Goal: Transaction & Acquisition: Purchase product/service

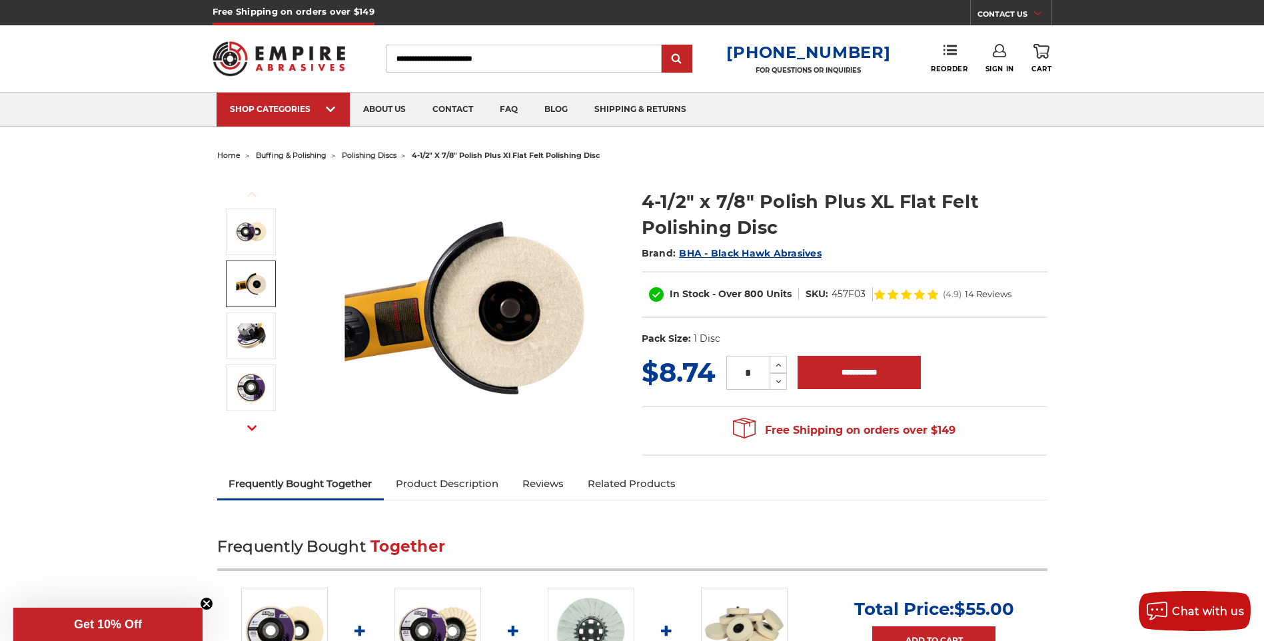
click at [257, 282] on img at bounding box center [251, 283] width 33 height 33
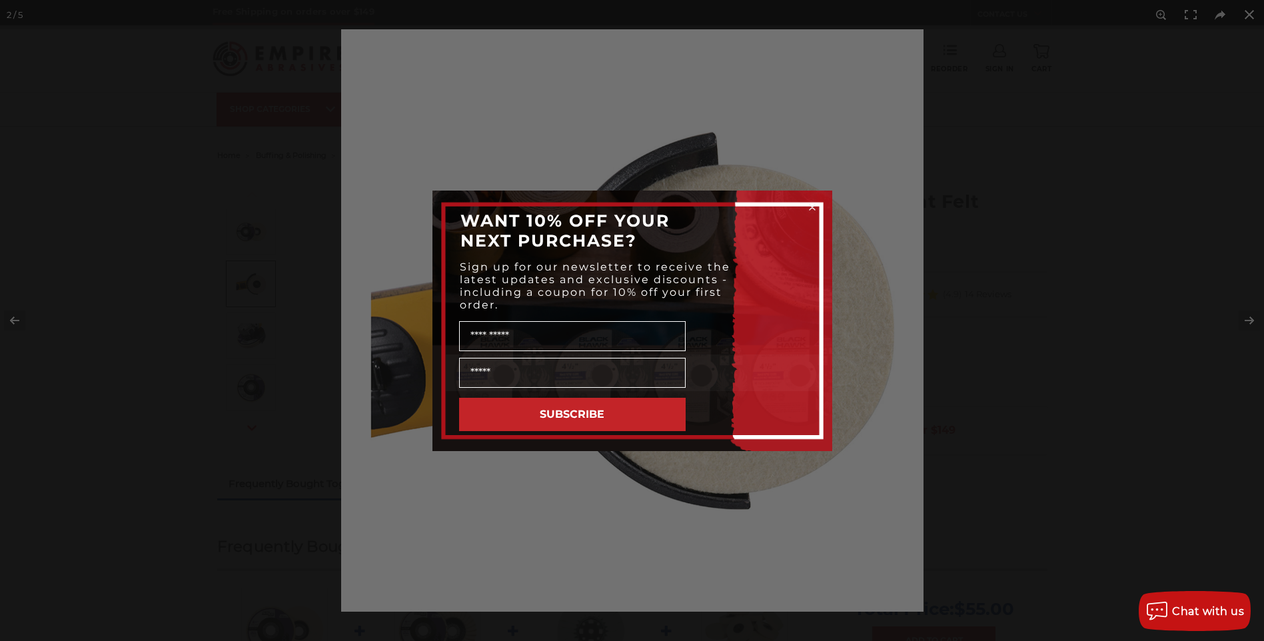
click at [810, 207] on circle "Close dialog" at bounding box center [812, 207] width 13 height 13
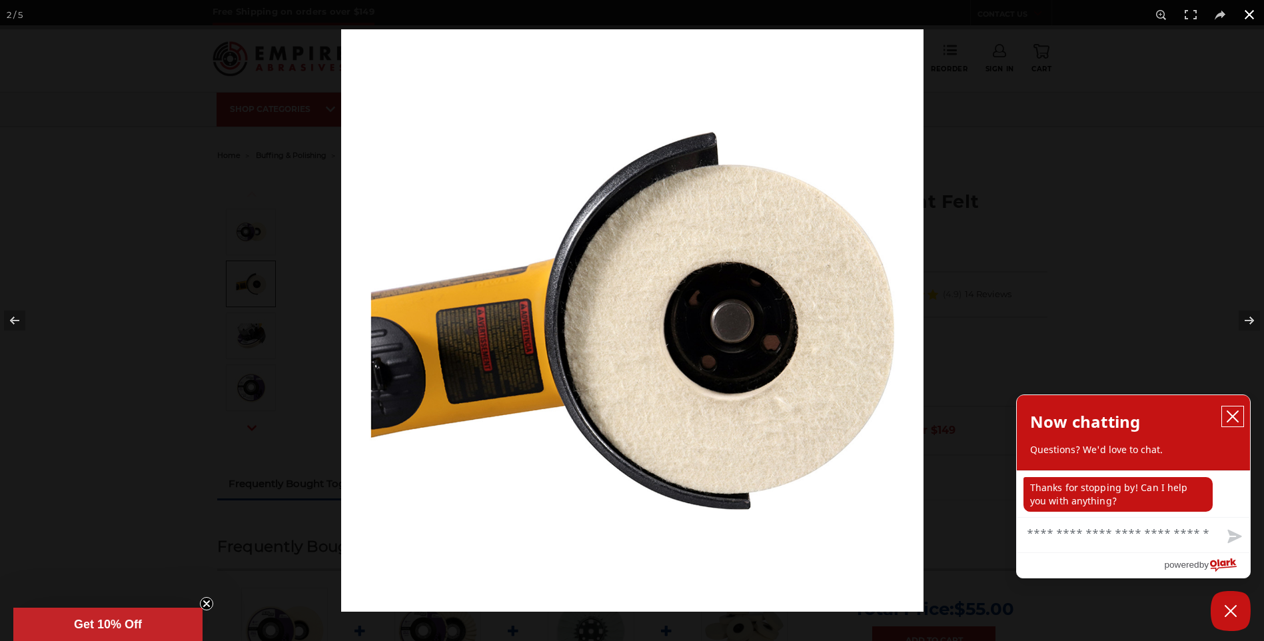
click at [1229, 415] on icon "close chatbox" at bounding box center [1232, 416] width 13 height 13
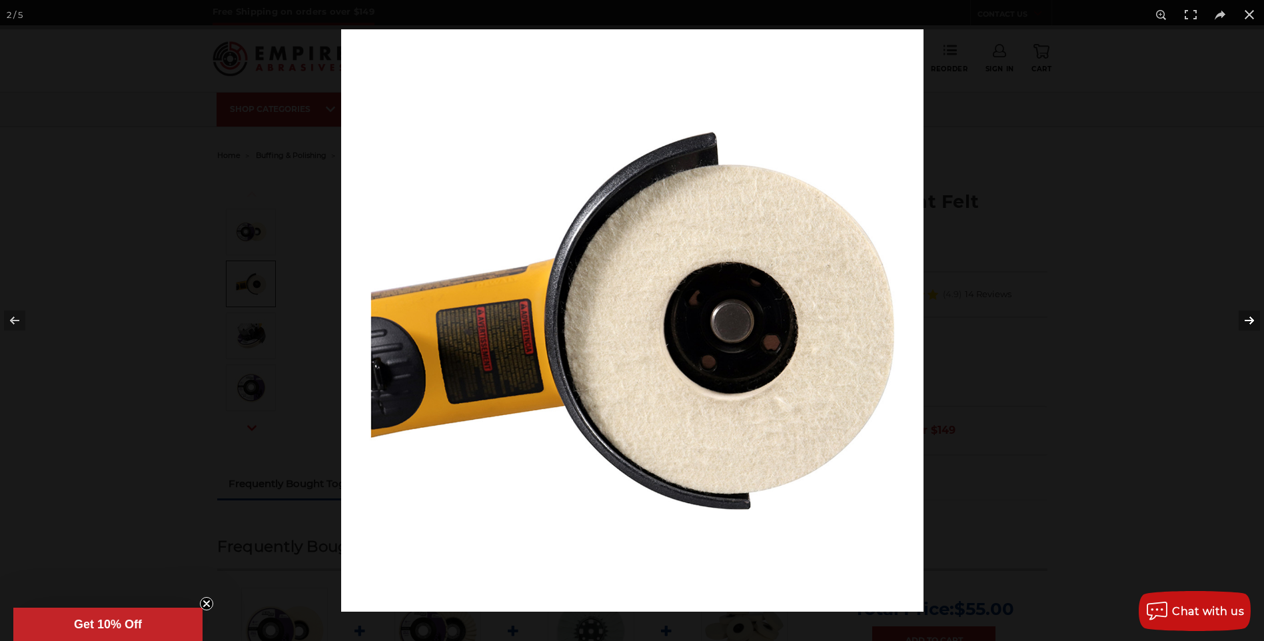
click at [1250, 318] on button at bounding box center [1240, 320] width 47 height 67
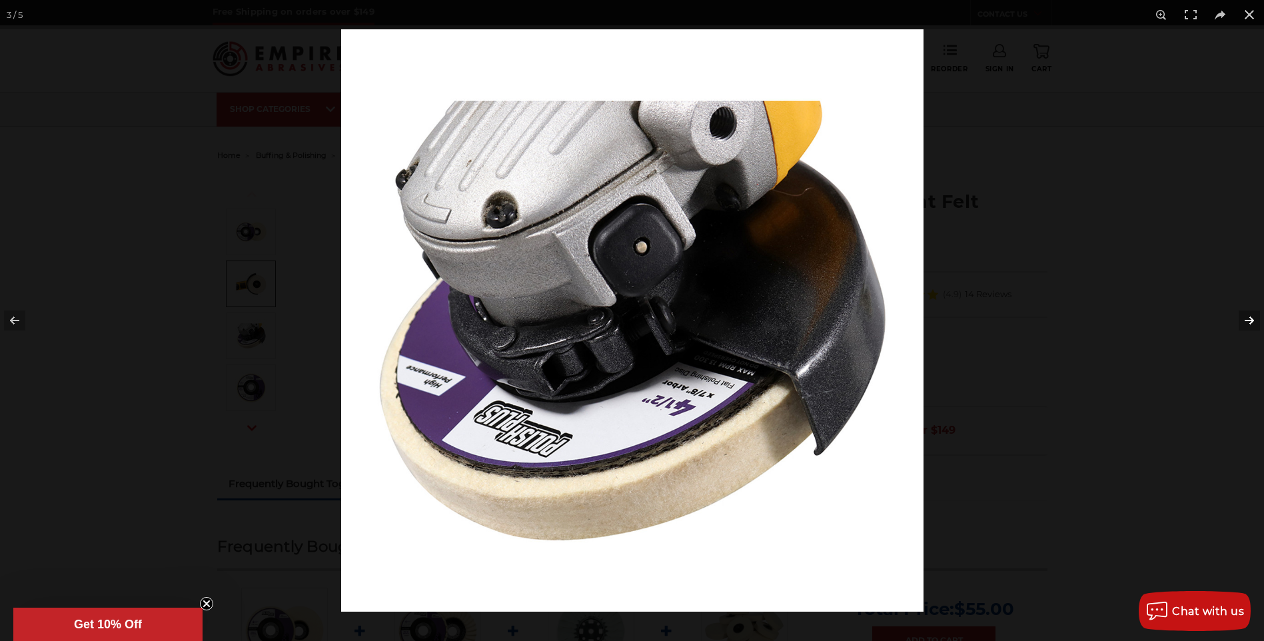
click at [1247, 321] on button at bounding box center [1240, 320] width 47 height 67
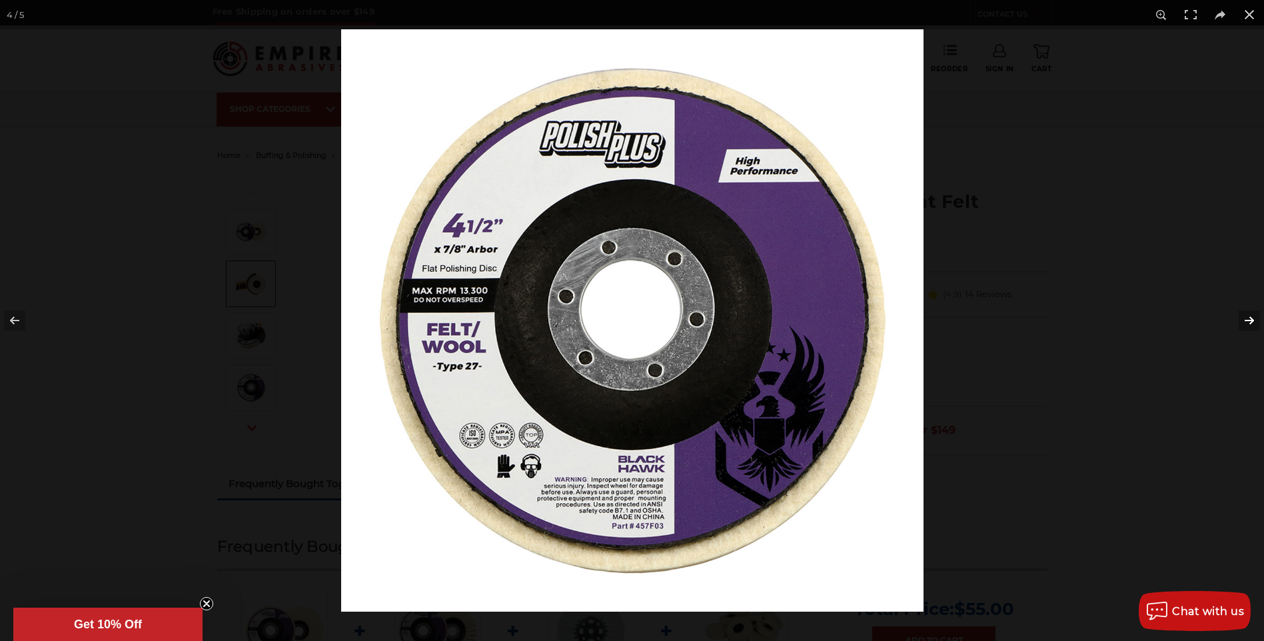
click at [1251, 322] on button at bounding box center [1240, 320] width 47 height 67
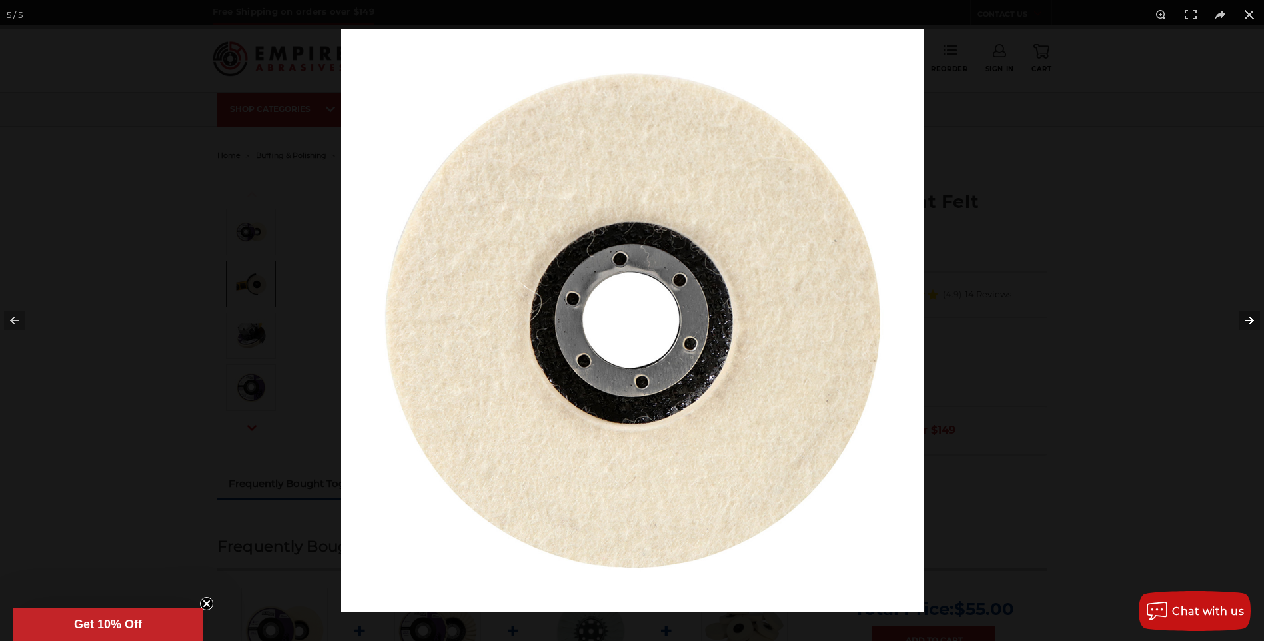
click at [1251, 322] on button at bounding box center [1240, 320] width 47 height 67
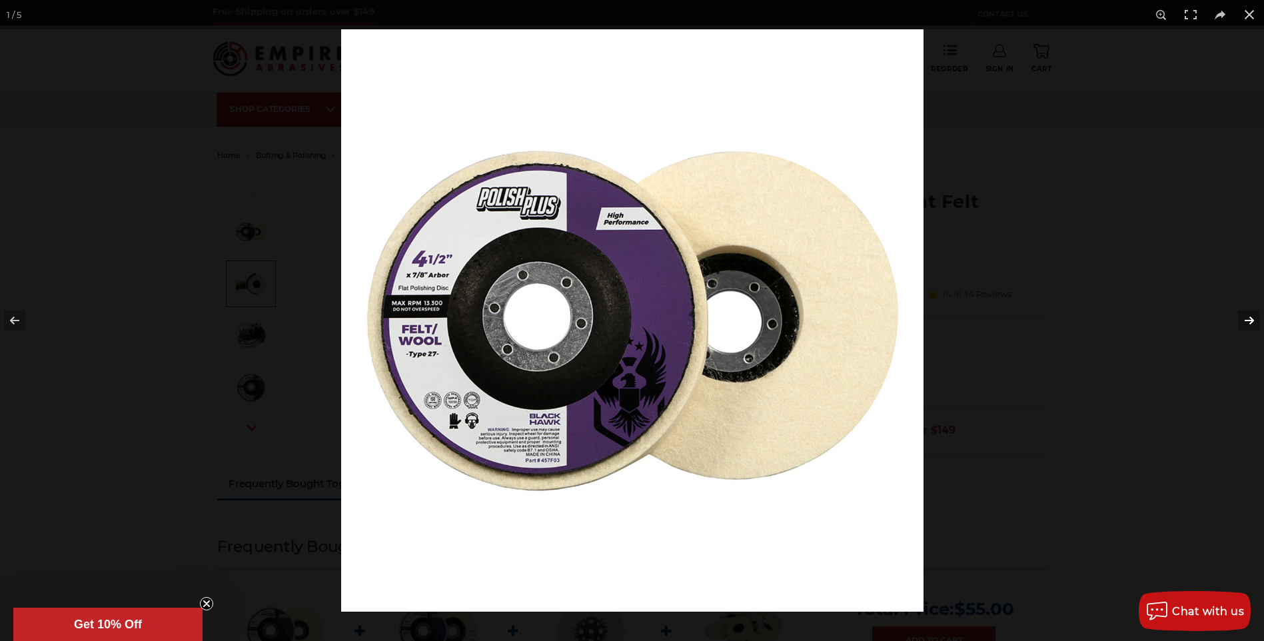
click at [1251, 322] on button at bounding box center [1240, 320] width 47 height 67
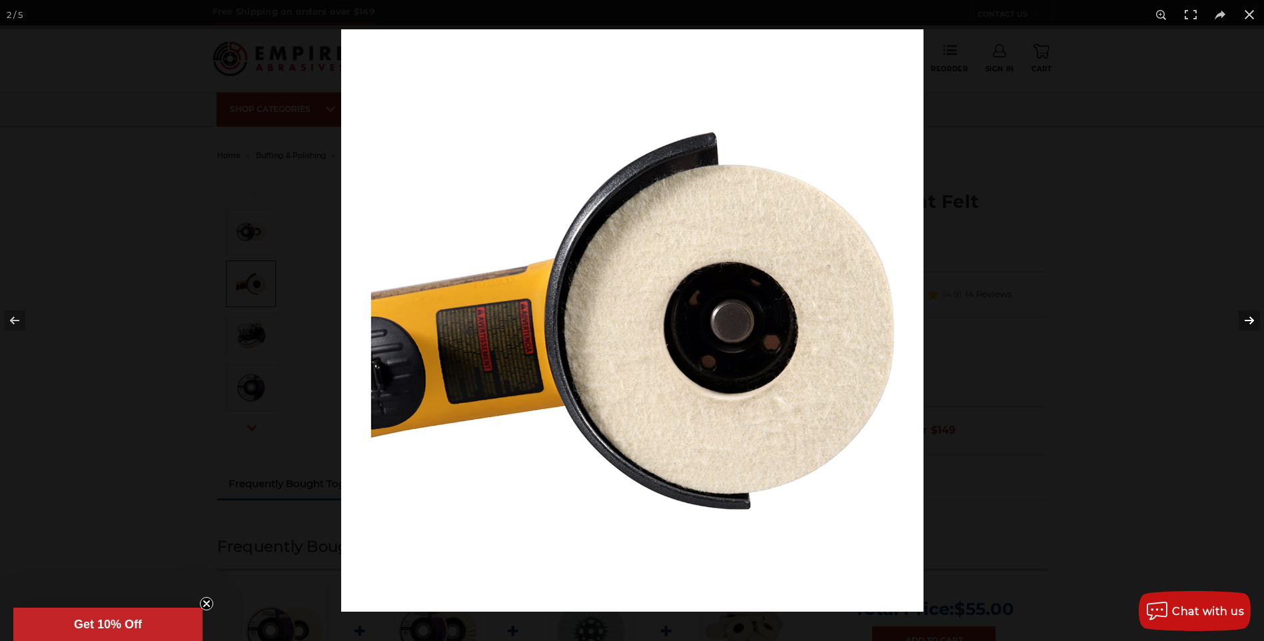
click at [1251, 322] on button at bounding box center [1240, 320] width 47 height 67
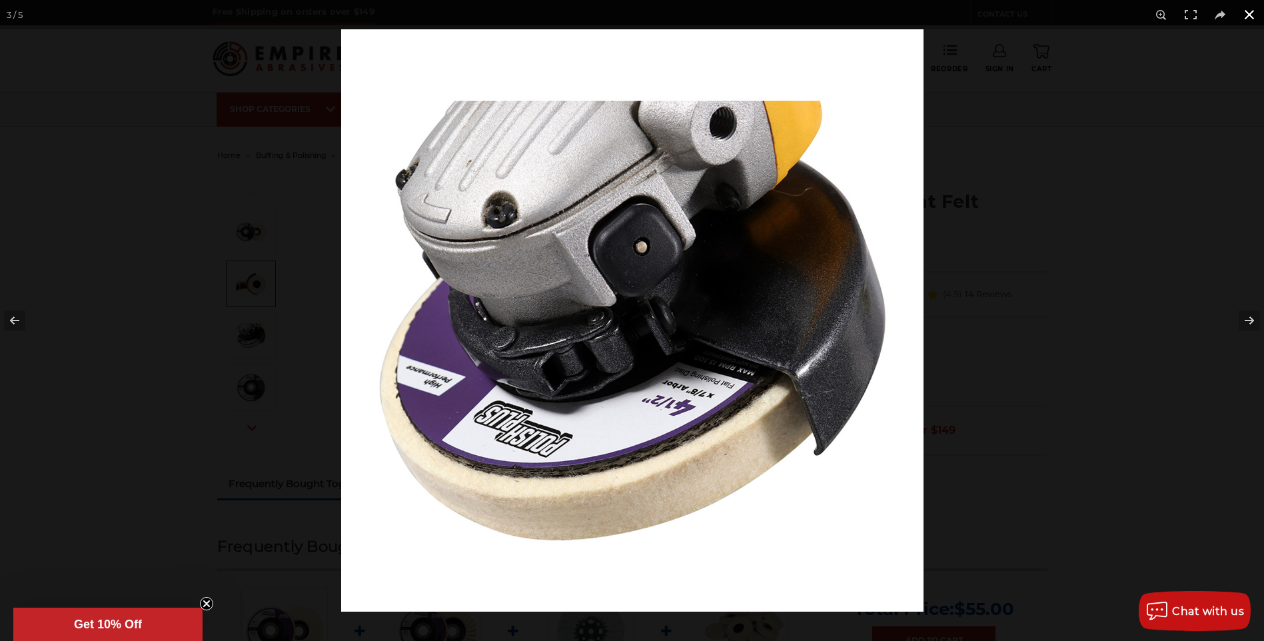
click at [1250, 13] on button at bounding box center [1249, 14] width 29 height 29
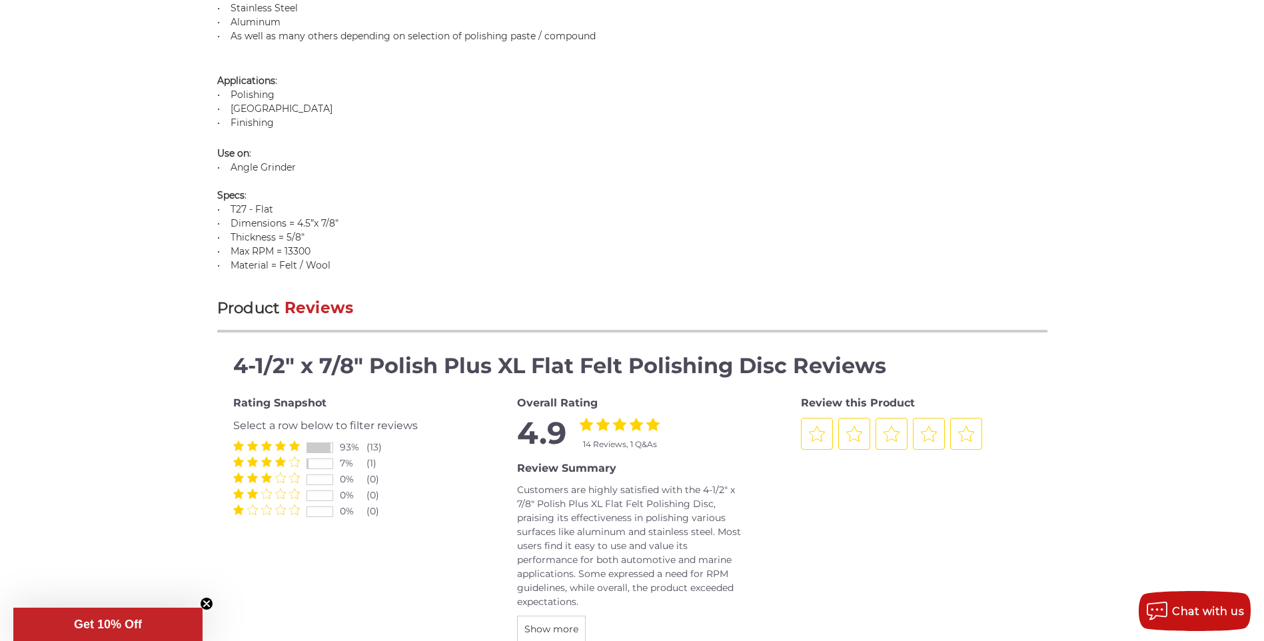
scroll to position [1266, 0]
